Goal: Use online tool/utility: Utilize a website feature to perform a specific function

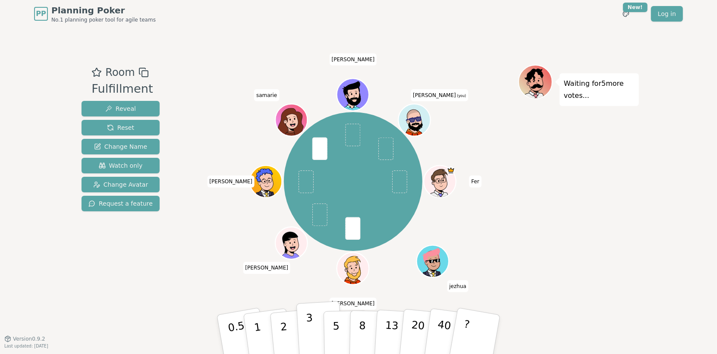
click at [312, 331] on p "3" at bounding box center [310, 335] width 9 height 47
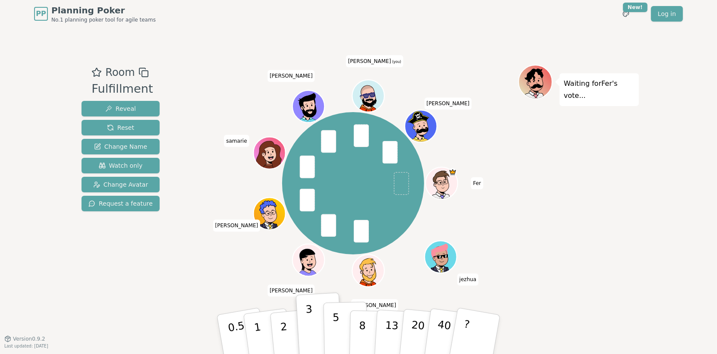
click at [332, 333] on button "5" at bounding box center [345, 335] width 44 height 66
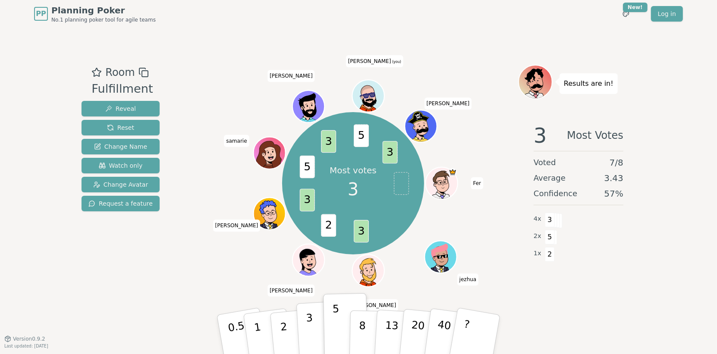
click at [314, 330] on p "3" at bounding box center [310, 335] width 9 height 47
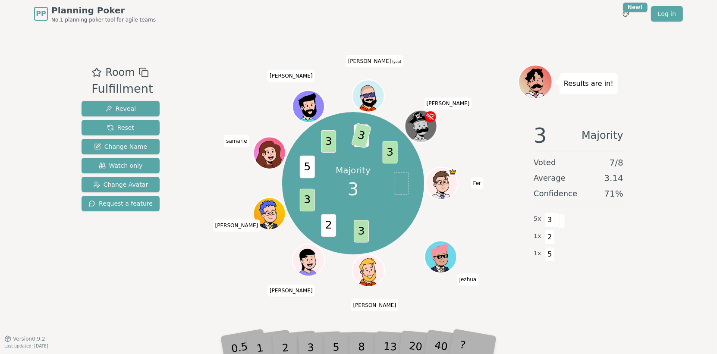
click at [330, 28] on div "PP Planning Poker No.1 planning poker tool for agile teams Toggle theme New! Lo…" at bounding box center [358, 14] width 649 height 28
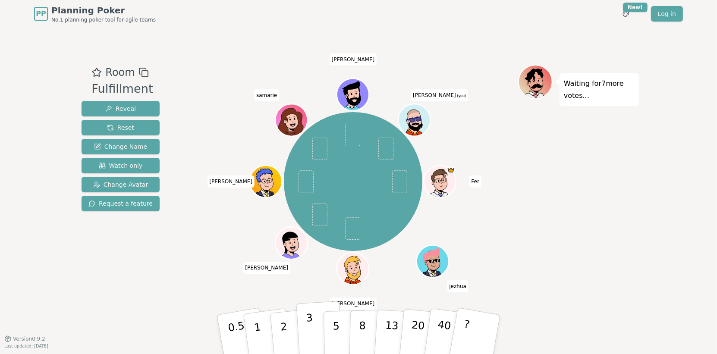
click at [311, 328] on p "3" at bounding box center [310, 335] width 9 height 47
click at [319, 326] on button "3" at bounding box center [319, 334] width 47 height 67
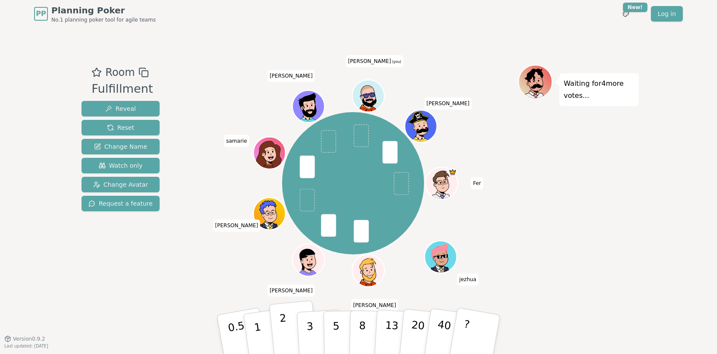
click at [287, 336] on p "2" at bounding box center [284, 335] width 11 height 47
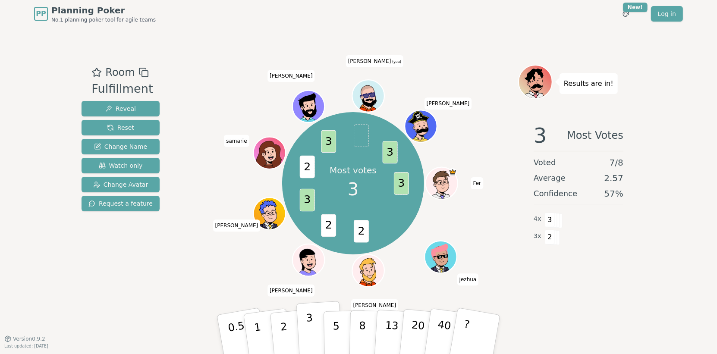
click at [323, 324] on button "5" at bounding box center [345, 343] width 44 height 66
click at [315, 324] on p "3" at bounding box center [310, 335] width 9 height 47
